Goal: Transaction & Acquisition: Purchase product/service

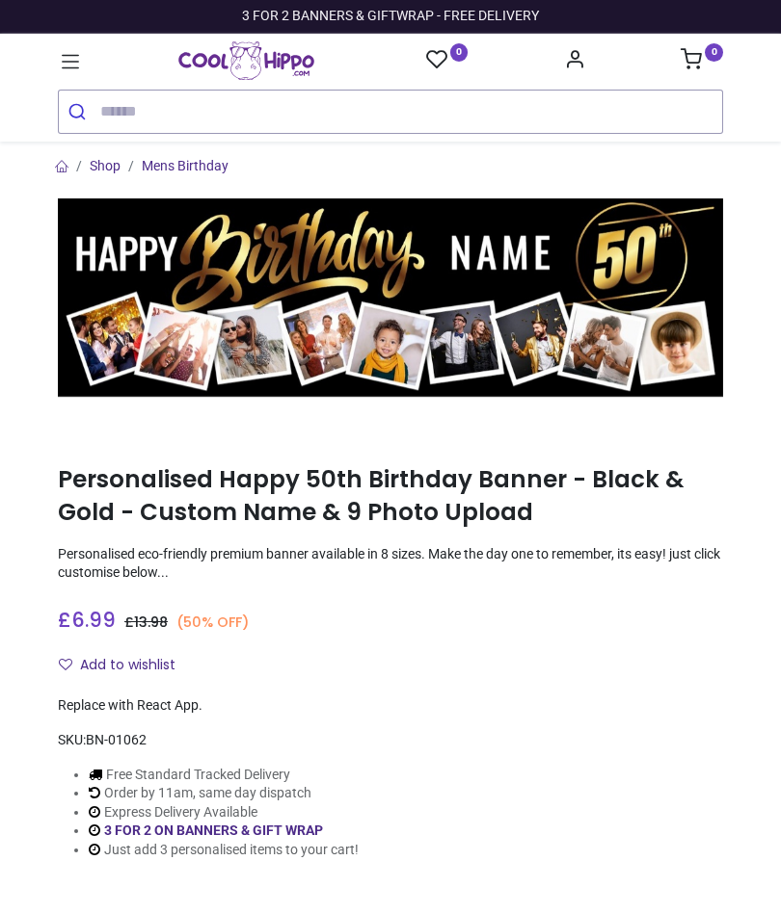
click at [123, 109] on input "search" at bounding box center [411, 112] width 622 height 42
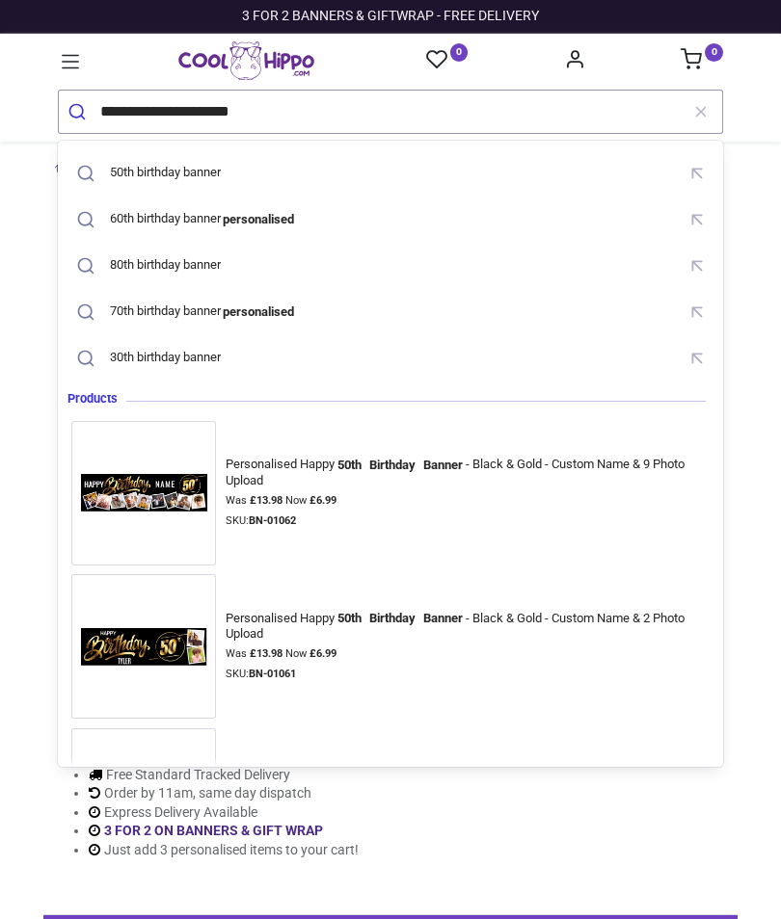
type input "**********"
click at [79, 111] on button "submit" at bounding box center [79, 112] width 41 height 42
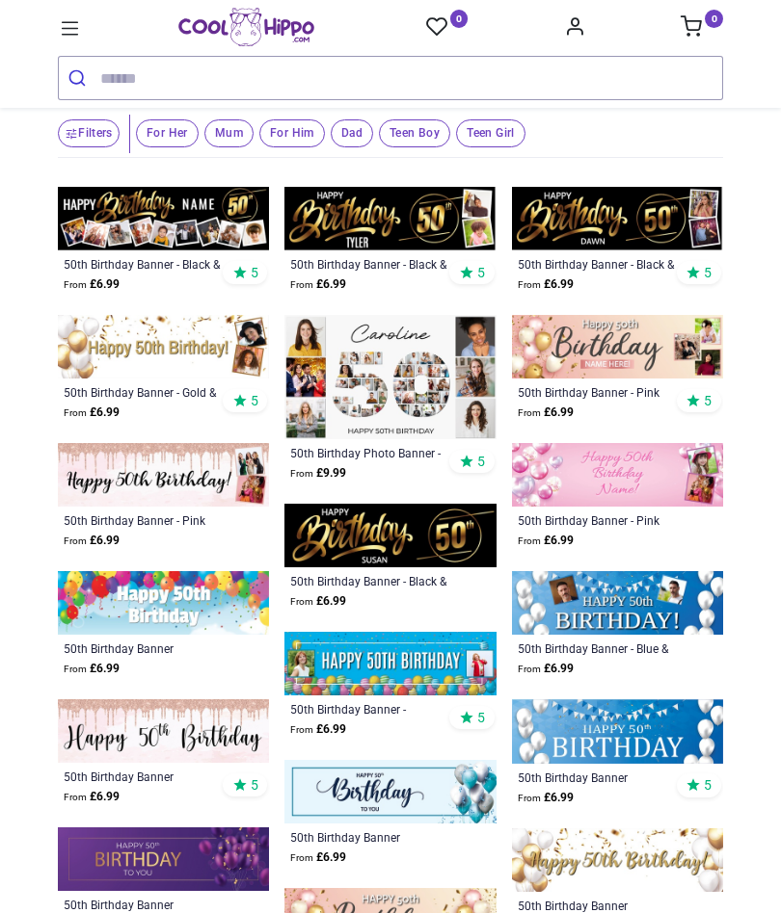
scroll to position [116, 0]
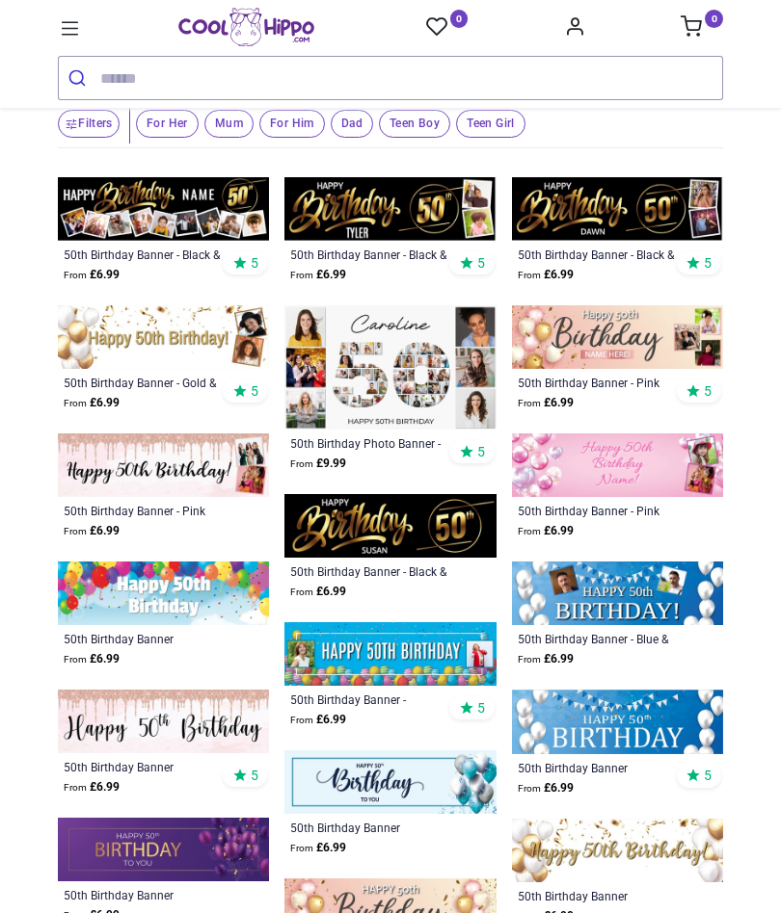
click at [155, 343] on img at bounding box center [163, 337] width 211 height 64
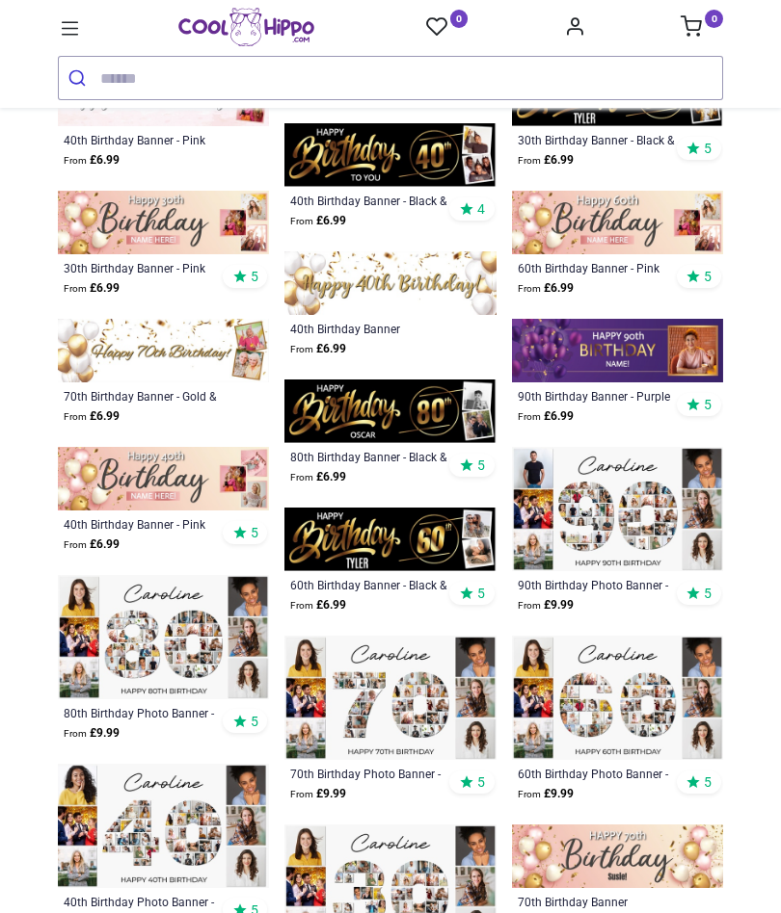
scroll to position [1641, 0]
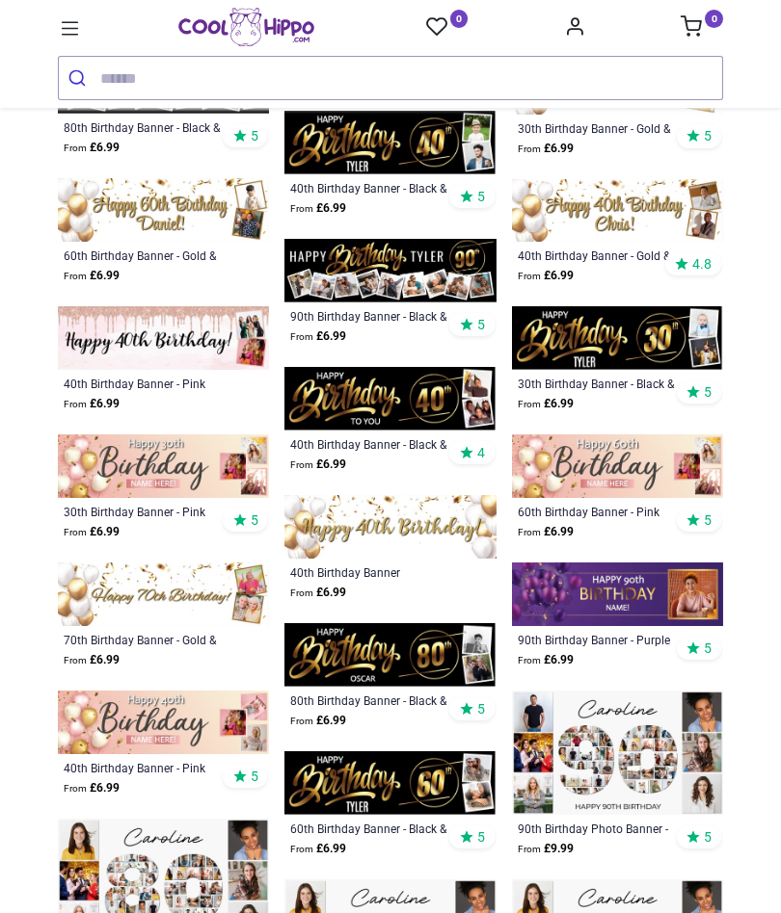
scroll to position [1396, 0]
click at [392, 650] on img at bounding box center [389, 655] width 211 height 64
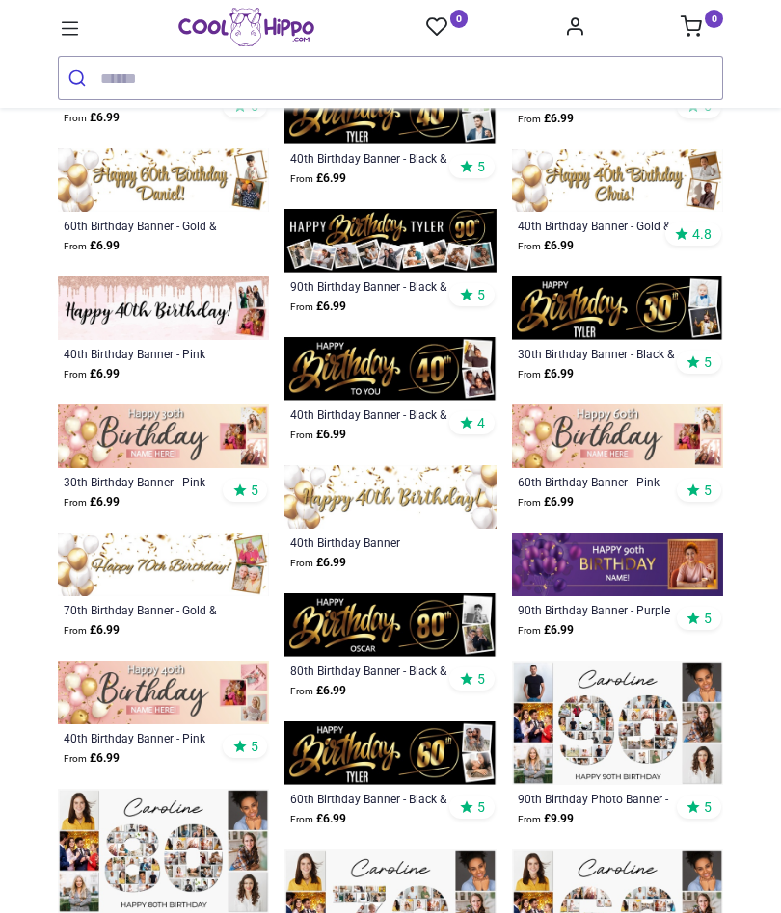
scroll to position [1427, 0]
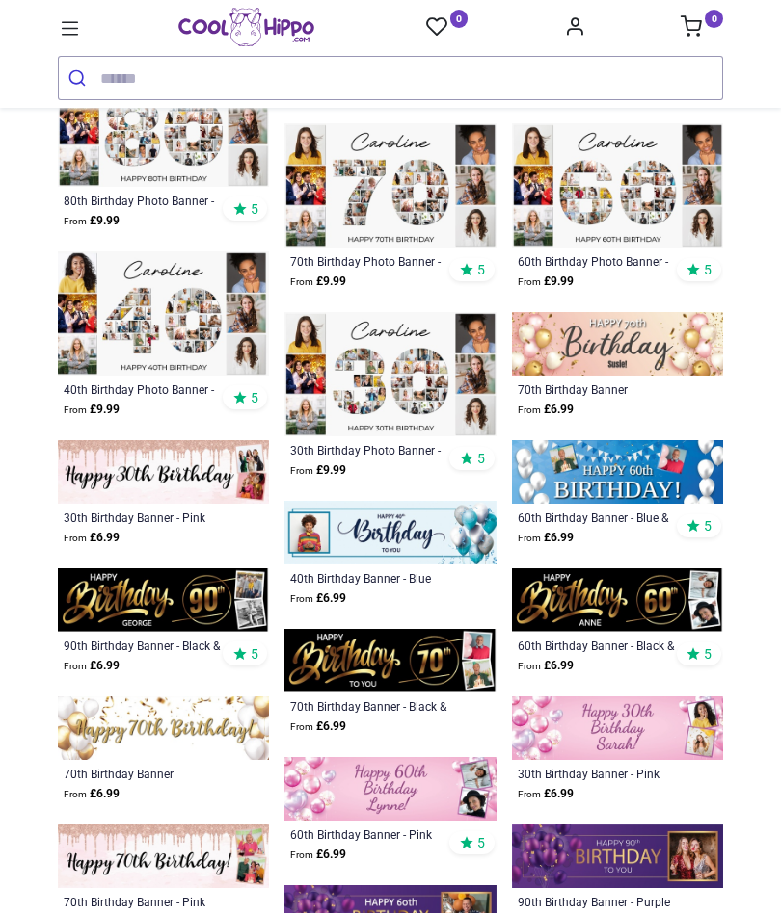
scroll to position [2154, 0]
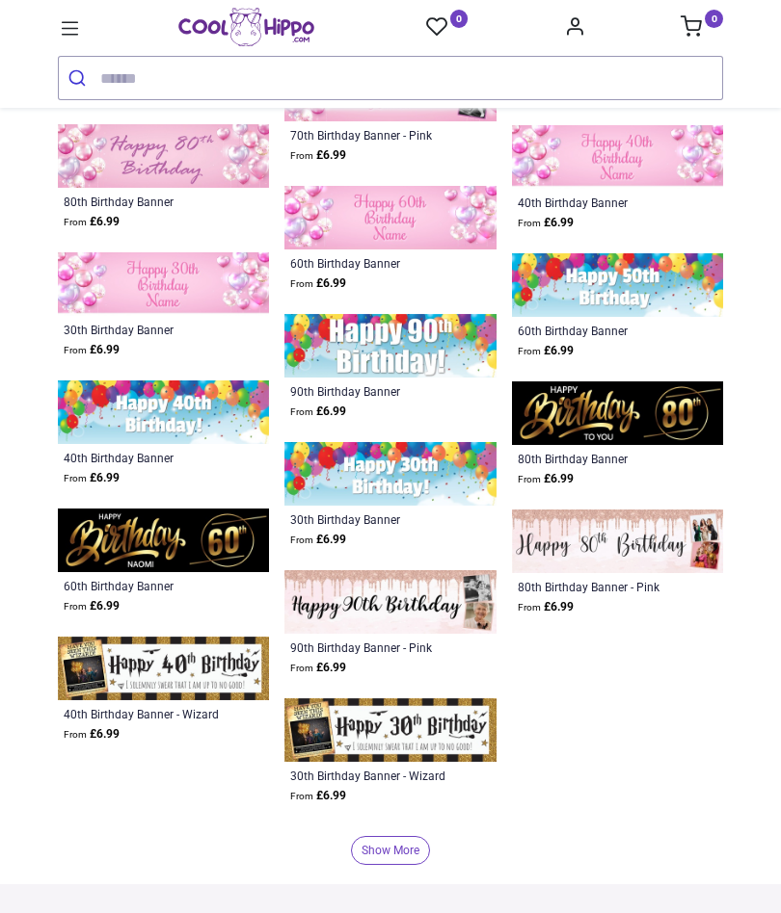
scroll to position [5673, 0]
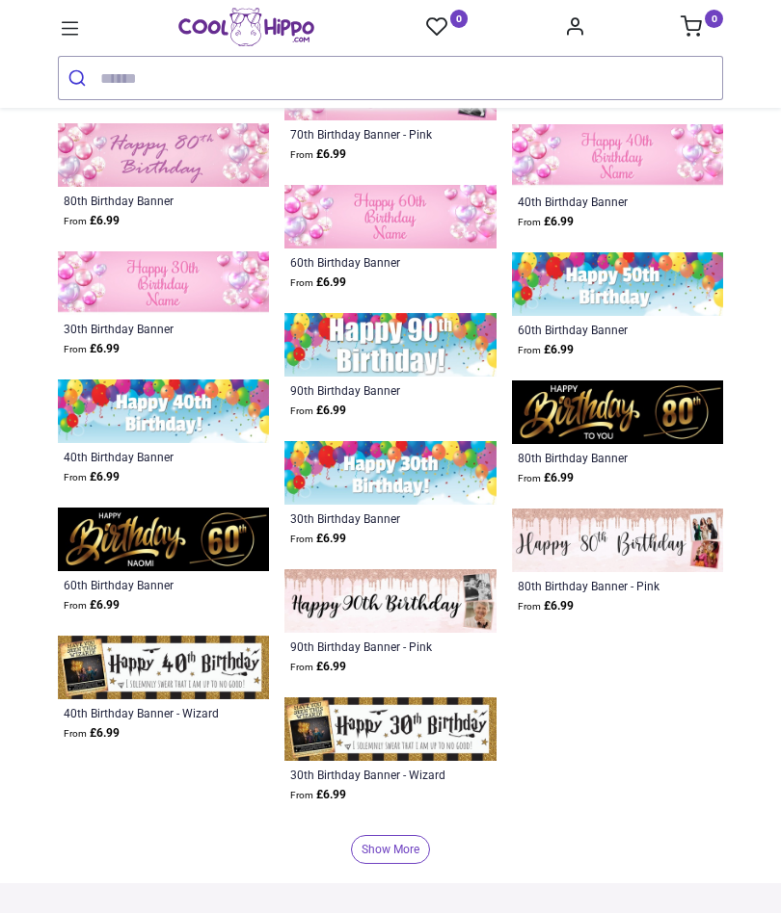
click at [185, 666] on img at bounding box center [163, 668] width 211 height 64
